Goal: Task Accomplishment & Management: Use online tool/utility

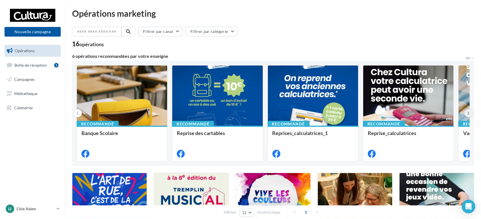
click at [468, 112] on icon at bounding box center [469, 113] width 3 height 6
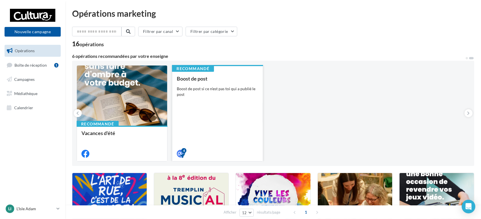
click at [214, 89] on div "Boost de post si ce n'est pas toi qui a publié le post" at bounding box center [217, 91] width 81 height 11
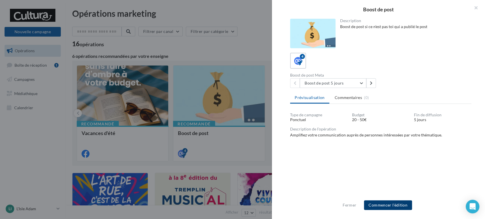
click at [398, 205] on button "Commencer l'édition" at bounding box center [388, 206] width 48 height 10
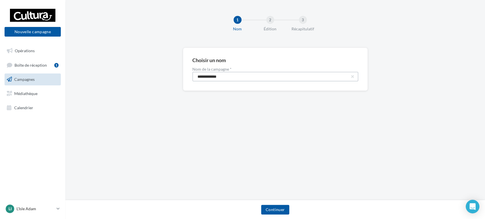
drag, startPoint x: 204, startPoint y: 81, endPoint x: 125, endPoint y: 76, distance: 79.7
click at [130, 77] on div "**********" at bounding box center [274, 78] width 419 height 61
paste input "****"
type input "**********"
click at [277, 210] on button "Continuer" at bounding box center [275, 210] width 28 height 10
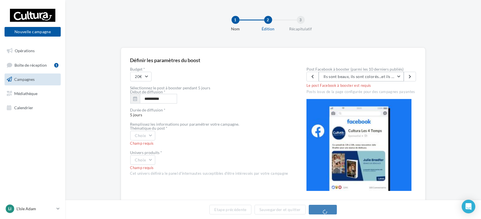
click at [368, 79] on button "Ils sont beaux, ils sont colorés...et ils vous attendent en magasin 🖋️ Les nouv…" at bounding box center [361, 77] width 85 height 10
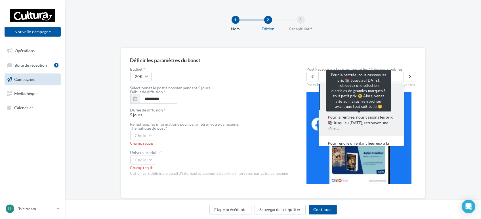
click at [358, 124] on span "Pour la rentrée, nous cassons les prix 📚 Jusqu'au 31 août, retrouvez une sélec.…" at bounding box center [361, 122] width 67 height 17
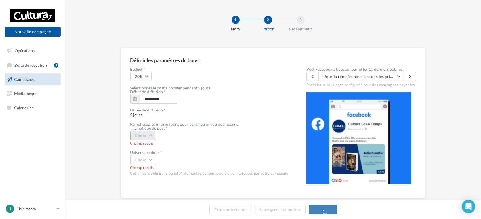
click at [143, 133] on button "Choix" at bounding box center [142, 136] width 25 height 10
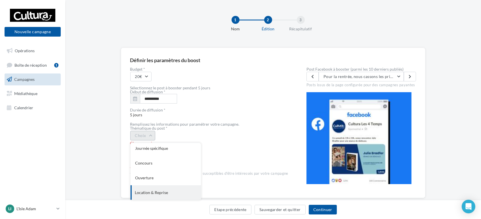
scroll to position [61, 0]
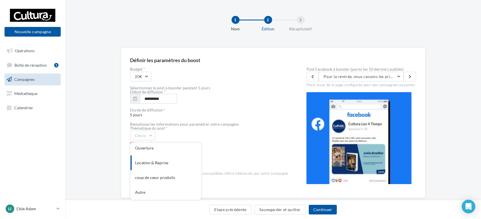
click at [161, 178] on div "coup de cœur produits" at bounding box center [166, 177] width 70 height 15
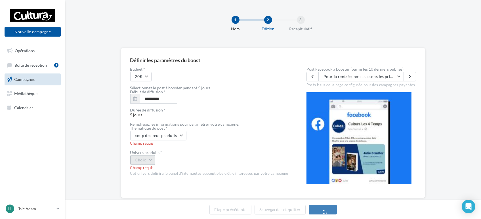
click at [152, 161] on button "Choix" at bounding box center [142, 160] width 25 height 10
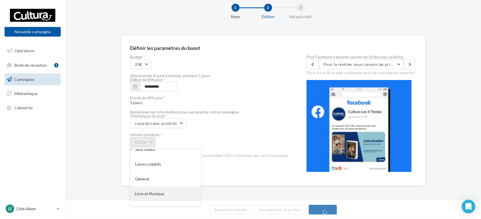
scroll to position [47, 0]
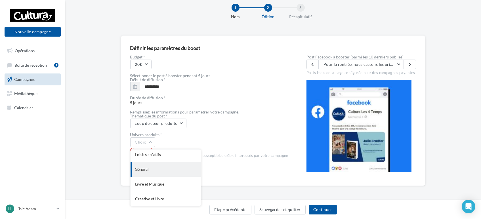
click at [162, 166] on div "Général" at bounding box center [166, 169] width 70 height 15
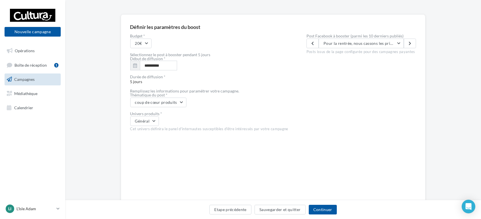
scroll to position [44, 0]
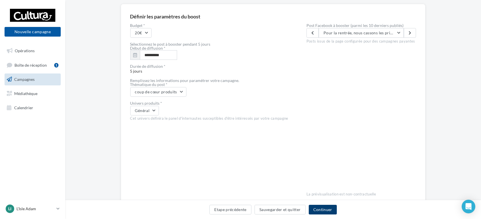
click at [331, 207] on button "Continuer" at bounding box center [323, 210] width 28 height 10
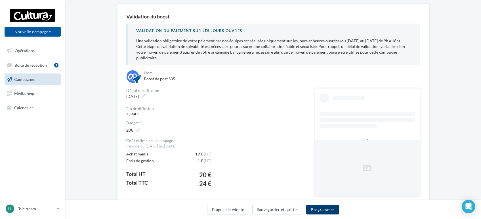
click at [332, 209] on button "Programmer" at bounding box center [322, 210] width 33 height 10
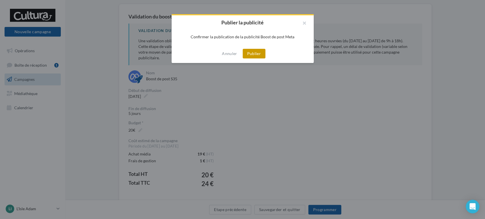
click at [257, 54] on button "Publier" at bounding box center [254, 54] width 23 height 10
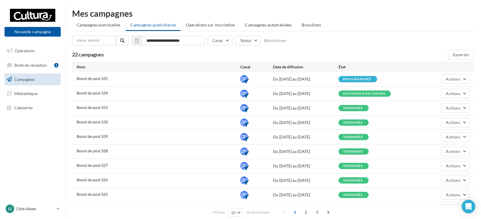
click at [51, 216] on div "LI L'Isle Adam r.duriaux4@cultura.fr" at bounding box center [32, 212] width 65 height 16
click at [3, 183] on nav "Nouvelle campagne Nouvelle campagne Opérations Boîte de réception 1 Campagnes M…" at bounding box center [32, 109] width 65 height 219
click at [33, 208] on p "L'Isle Adam" at bounding box center [35, 209] width 38 height 6
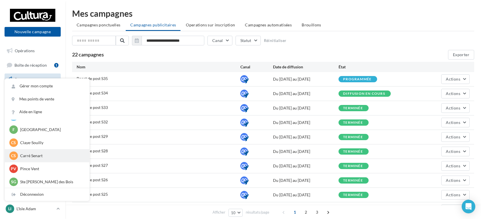
scroll to position [39, 0]
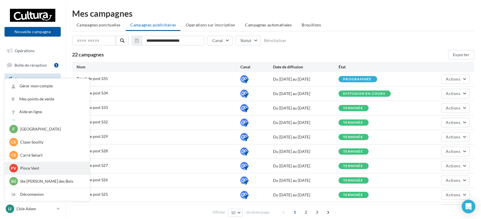
click at [37, 168] on p "Pince Vent" at bounding box center [51, 169] width 62 height 6
